Goal: Task Accomplishment & Management: Manage account settings

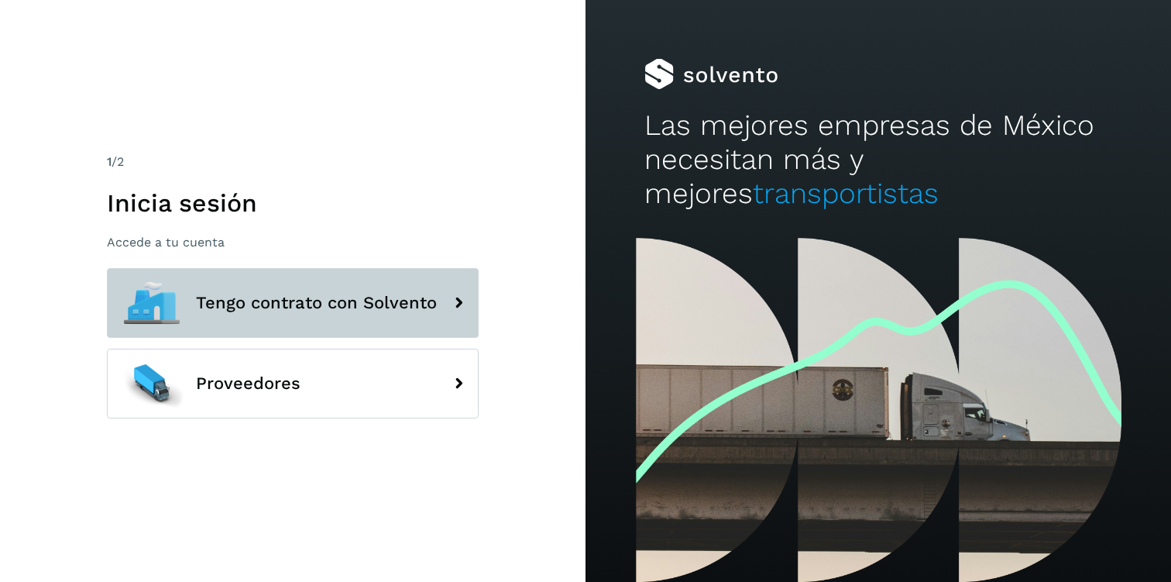
click at [288, 323] on button "Tengo contrato con Solvento" at bounding box center [293, 303] width 372 height 70
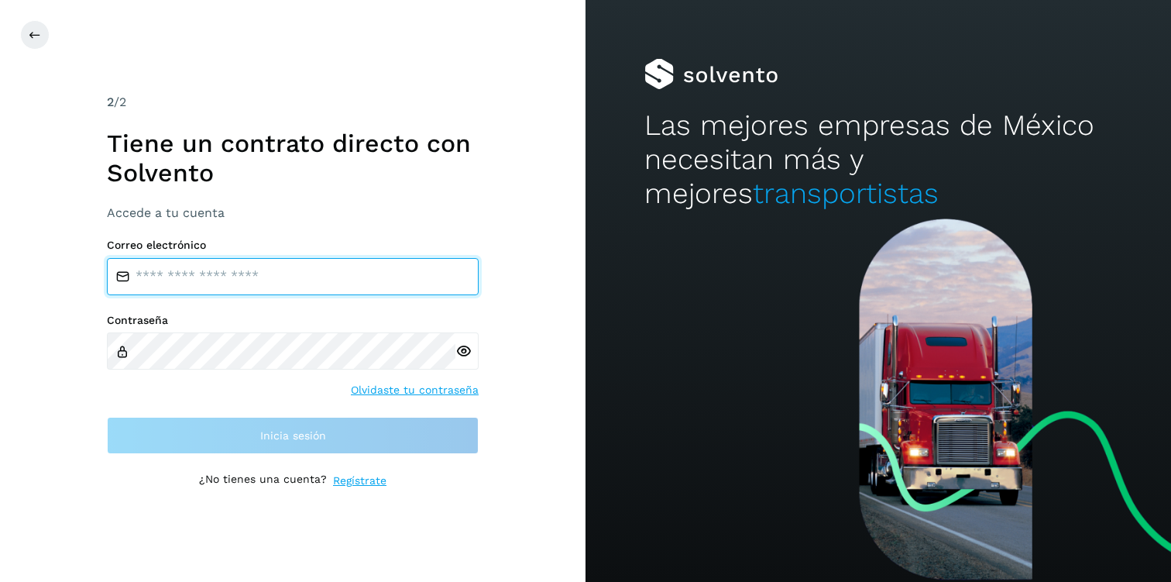
click at [251, 291] on input "email" at bounding box center [293, 276] width 372 height 37
type input "**********"
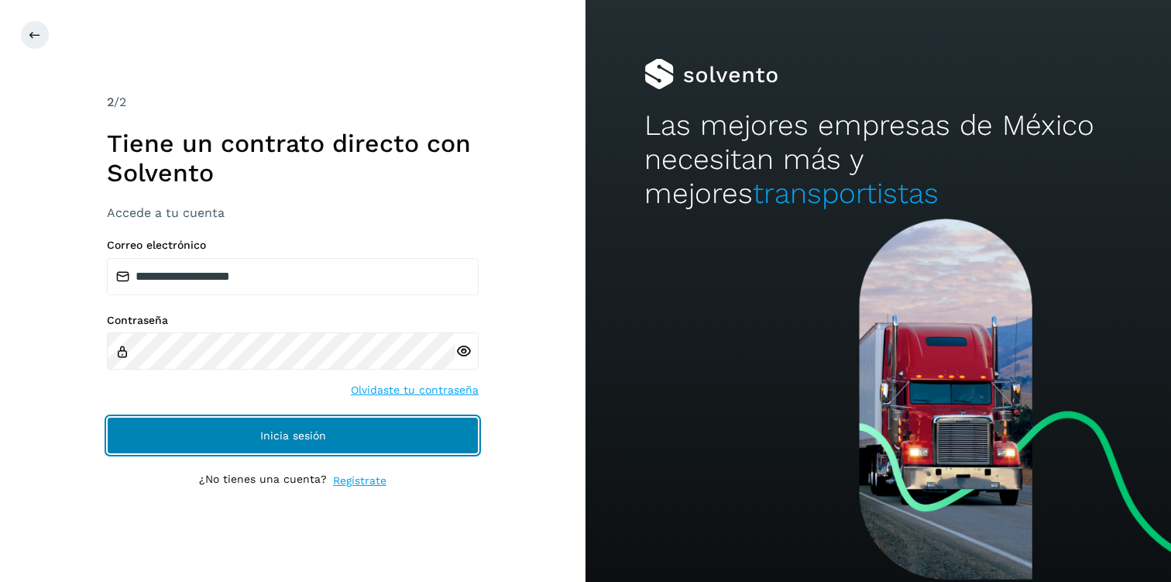
click at [236, 448] on button "Inicia sesión" at bounding box center [293, 435] width 372 height 37
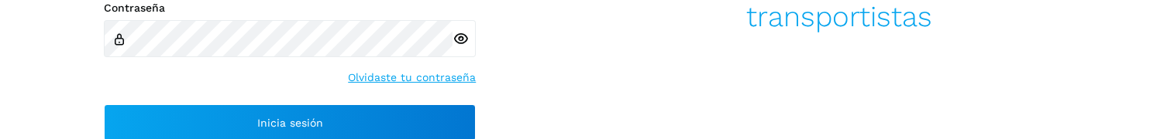
scroll to position [214, 0]
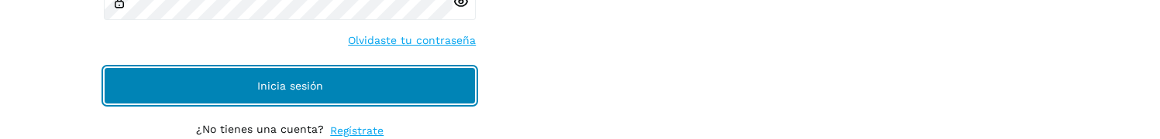
click at [360, 85] on button "Inicia sesión" at bounding box center [290, 85] width 372 height 37
click at [357, 88] on button "Inicia sesión" at bounding box center [290, 85] width 372 height 37
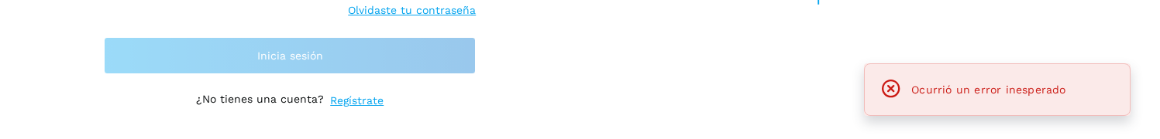
scroll to position [174, 0]
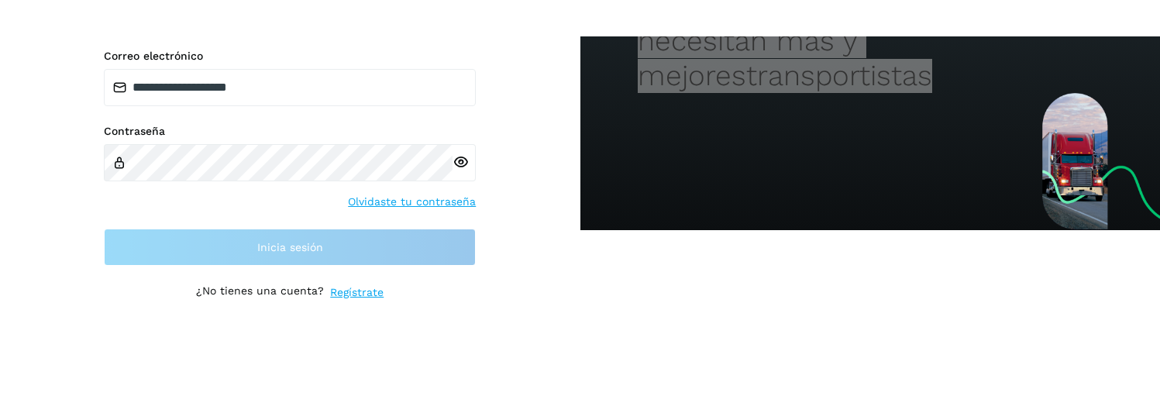
scroll to position [118, 0]
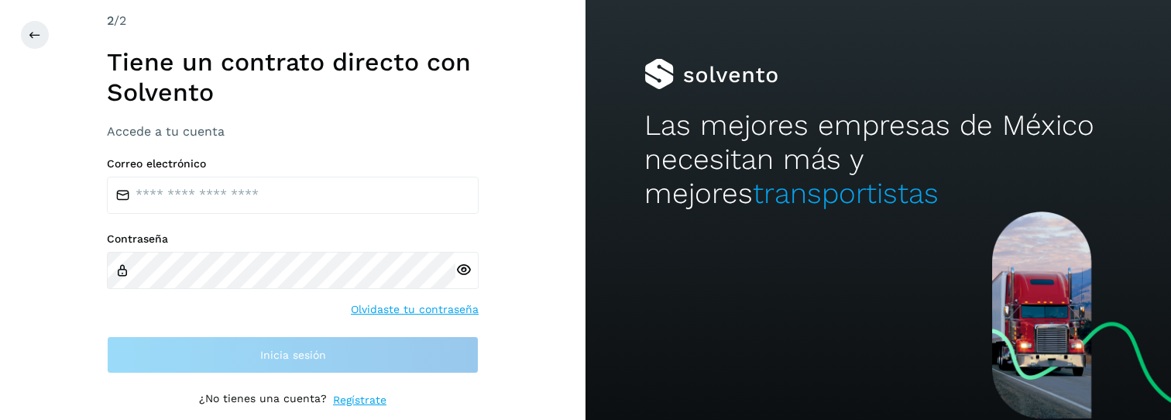
scroll to position [0, 2]
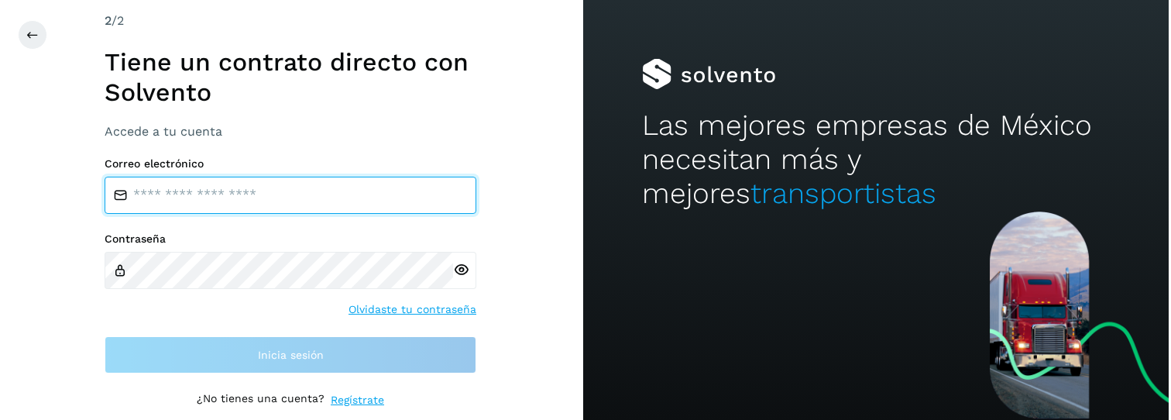
click at [246, 208] on input "email" at bounding box center [291, 195] width 372 height 37
type input "**********"
